Goal: Information Seeking & Learning: Compare options

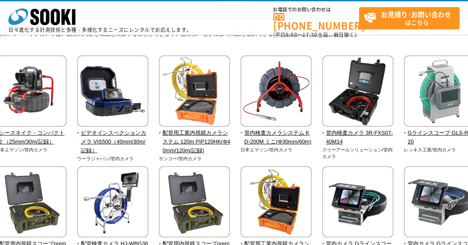
scroll to position [76, 22]
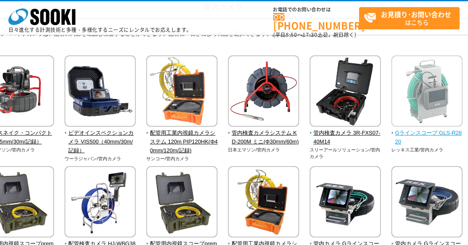
click at [398, 132] on span "Gラインスコープ GLS-R2820" at bounding box center [428, 138] width 72 height 18
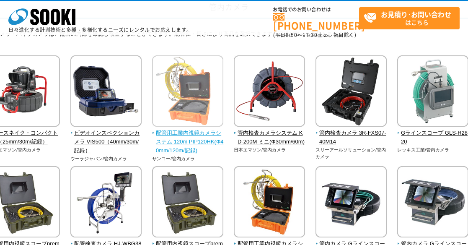
click at [207, 133] on span "配管用工業内視鏡カメラシステム 120m PIP120HK(Φ40mm/120m/記録)" at bounding box center [188, 142] width 72 height 26
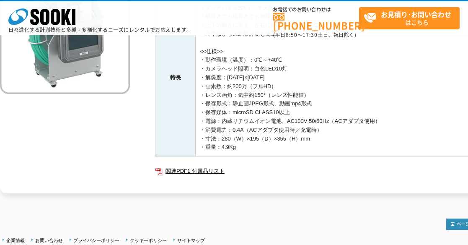
scroll to position [114, 0]
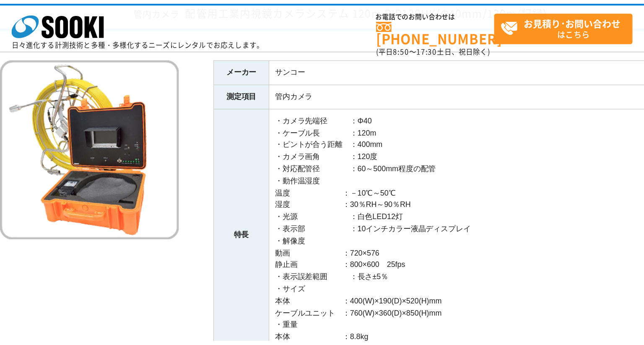
scroll to position [76, 0]
